Goal: Transaction & Acquisition: Purchase product/service

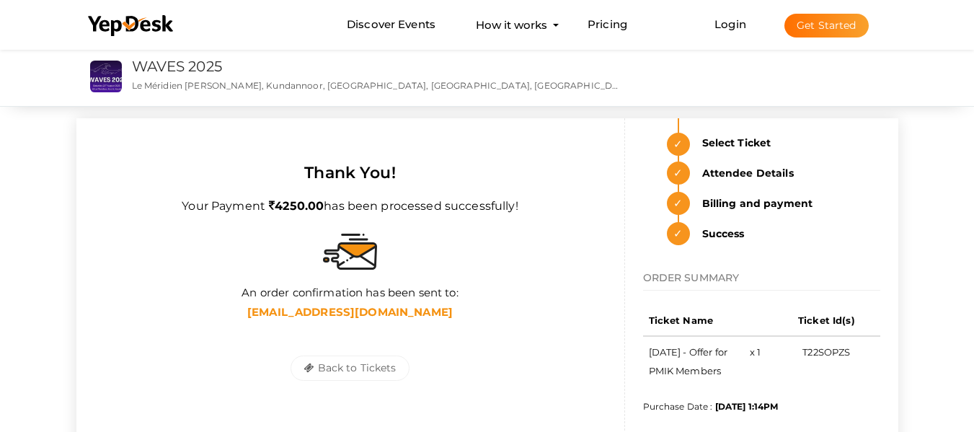
click at [372, 310] on b "[EMAIL_ADDRESS][DOMAIN_NAME]" at bounding box center [350, 312] width 206 height 14
click at [191, 67] on link "WAVES 2025" at bounding box center [177, 66] width 90 height 17
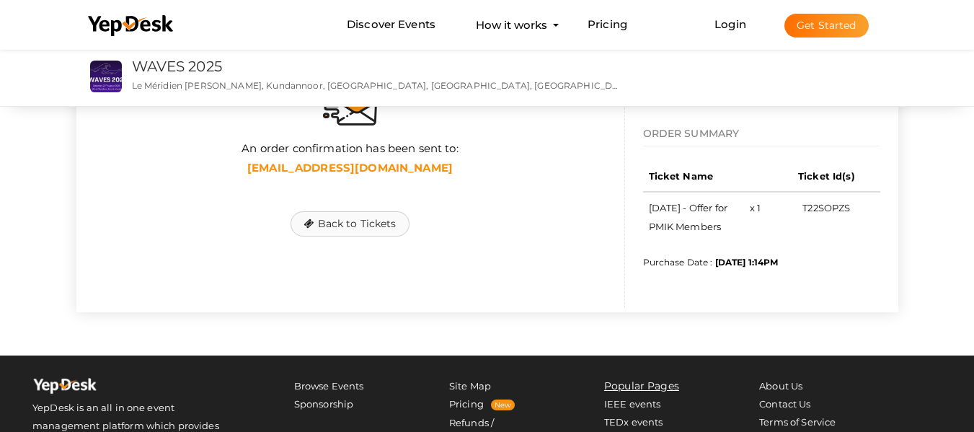
click at [346, 226] on button "Back to Tickets" at bounding box center [350, 223] width 118 height 25
